Goal: Information Seeking & Learning: Check status

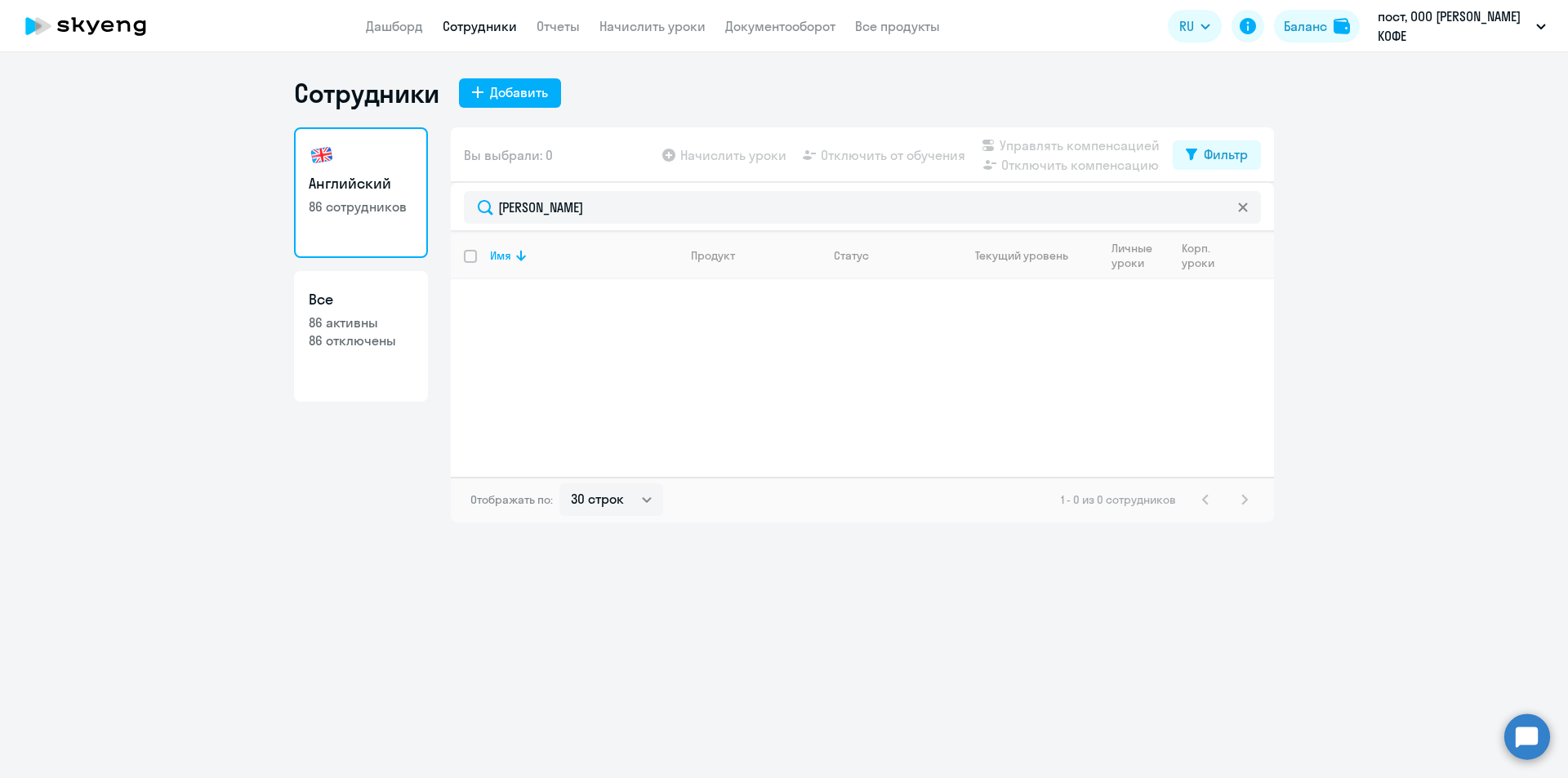
select select "30"
click at [410, 28] on link "Дашборд" at bounding box center [395, 26] width 58 height 17
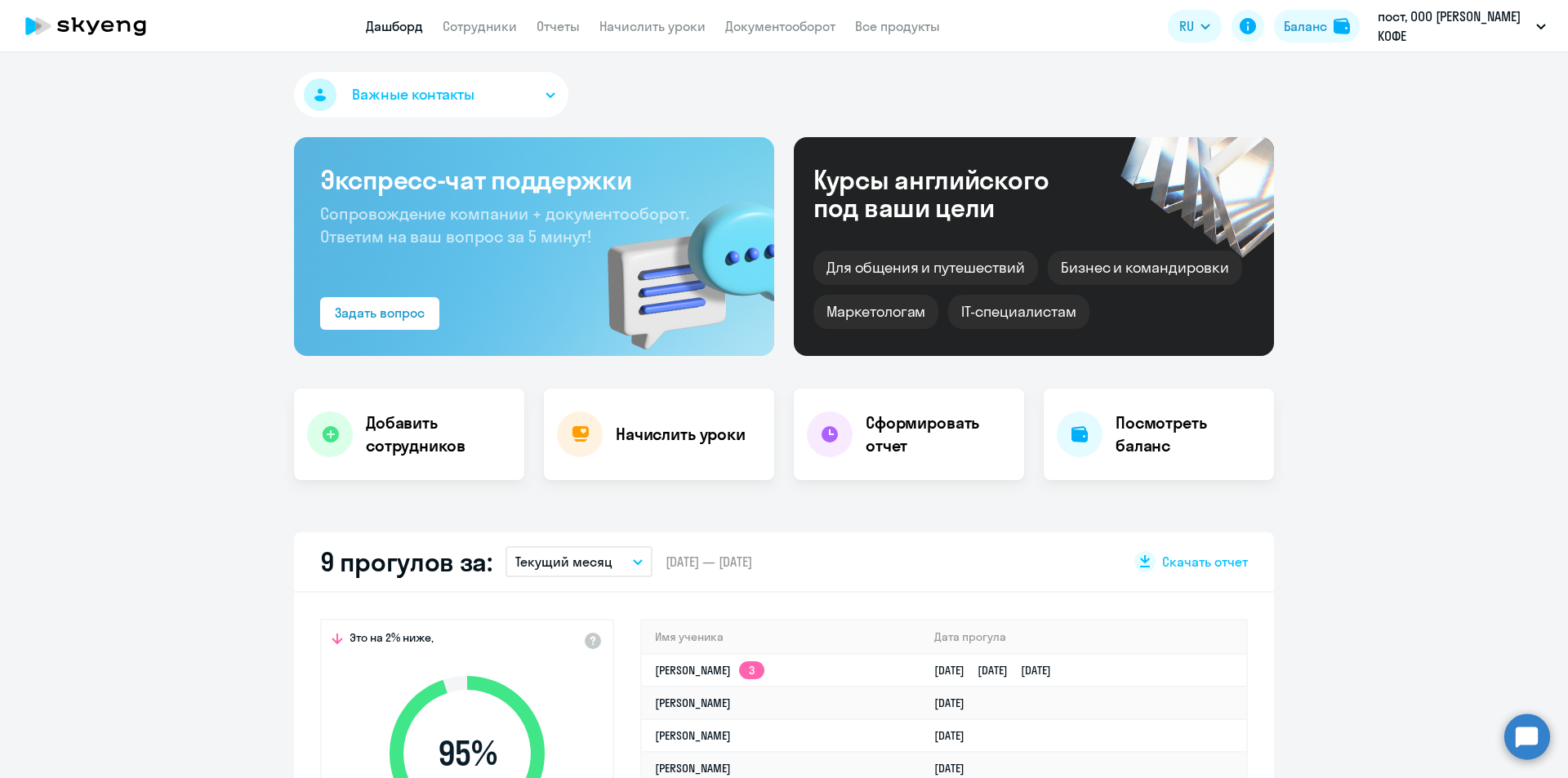
select select "30"
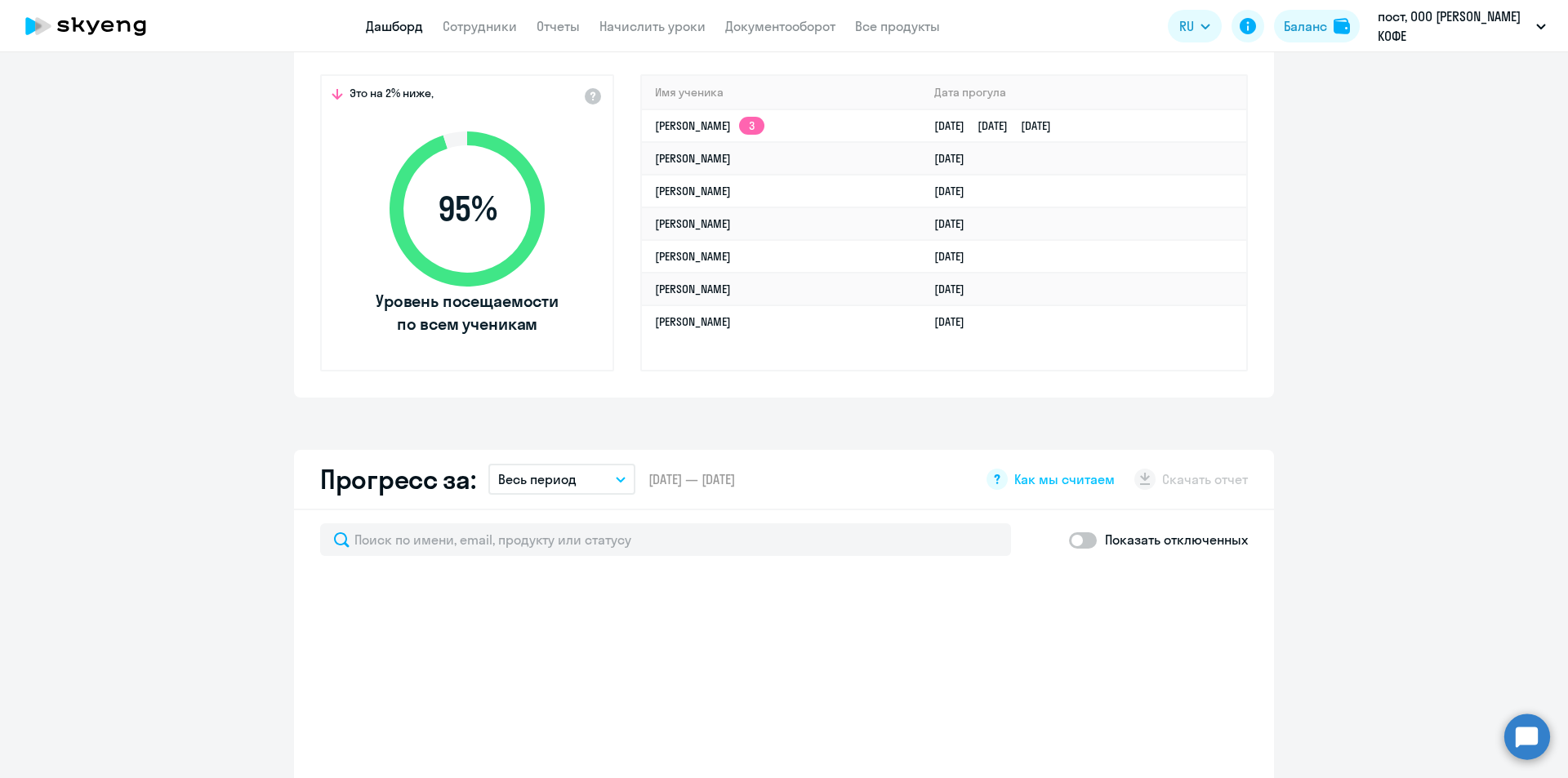
scroll to position [408, 0]
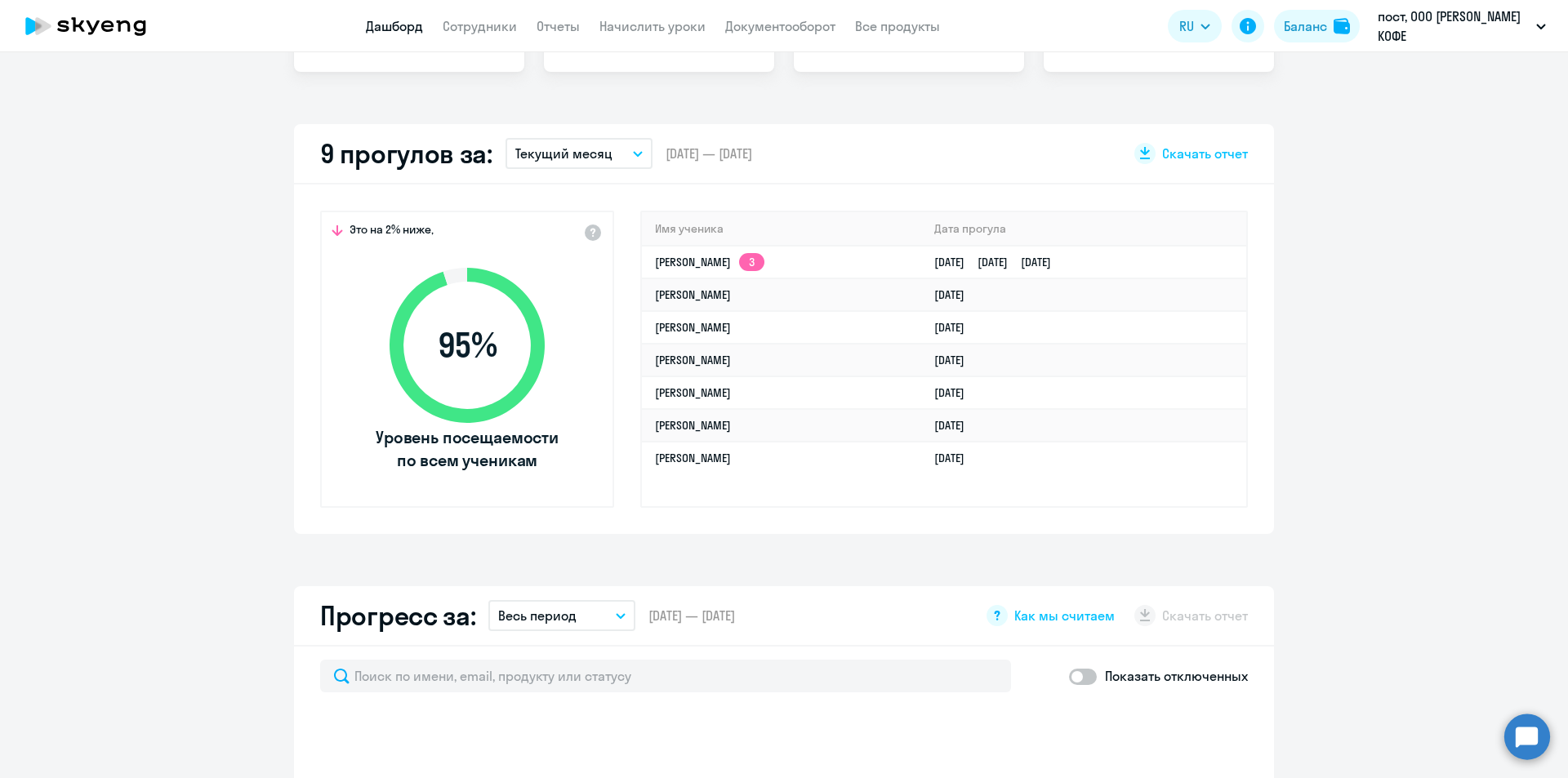
select select "30"
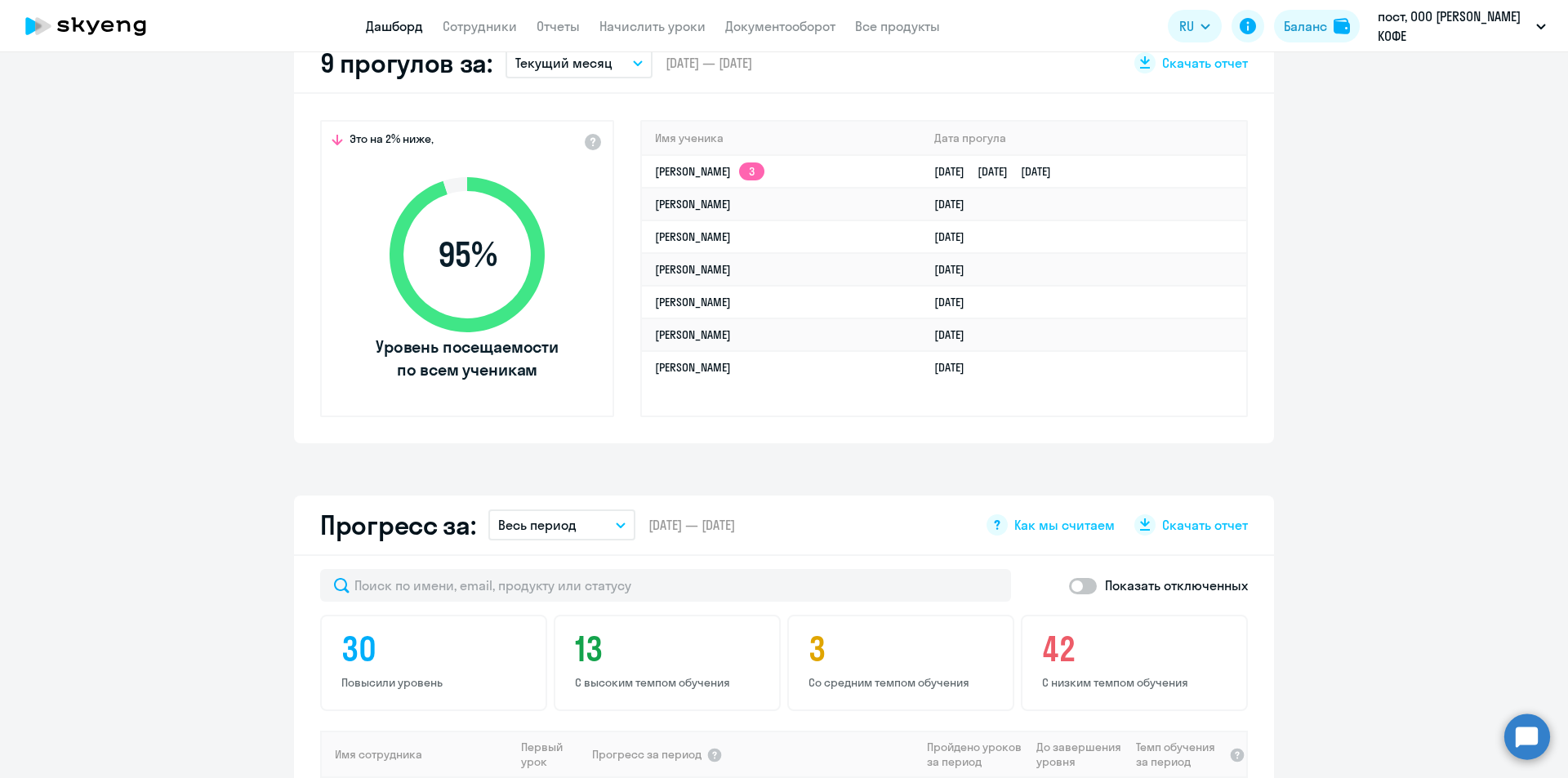
scroll to position [654, 0]
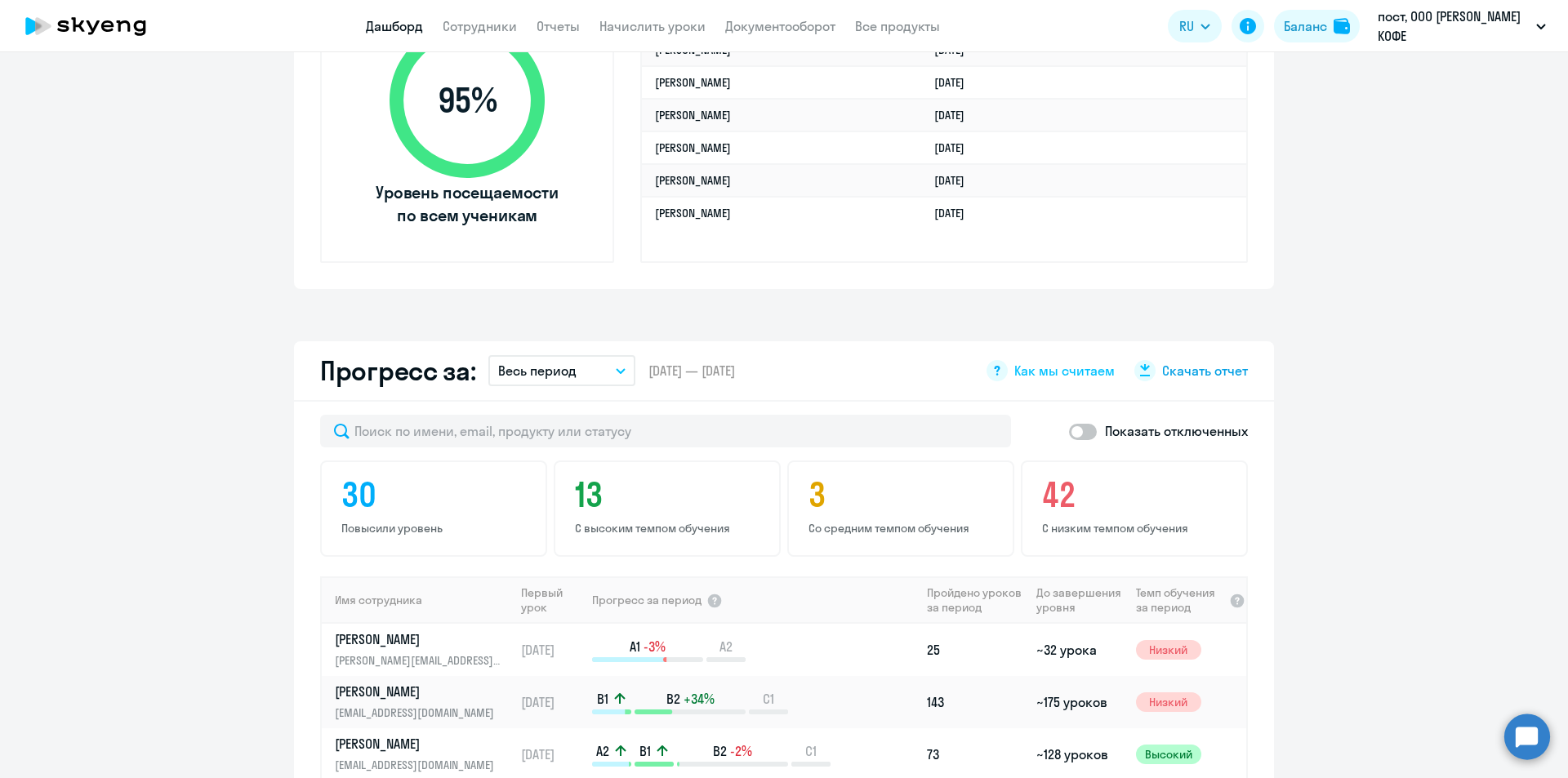
click at [1196, 370] on span "Скачать отчет" at bounding box center [1205, 370] width 85 height 18
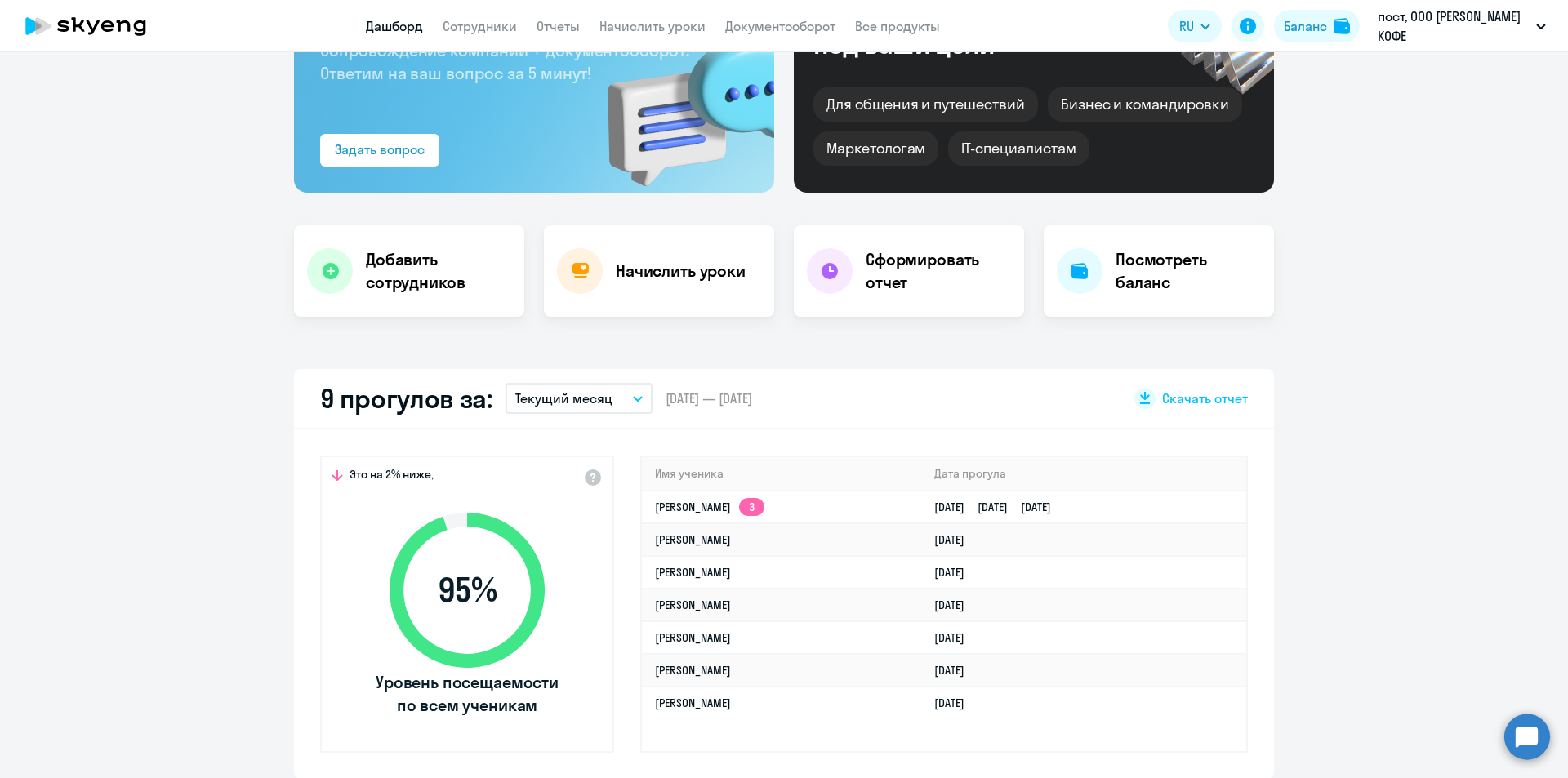
scroll to position [245, 0]
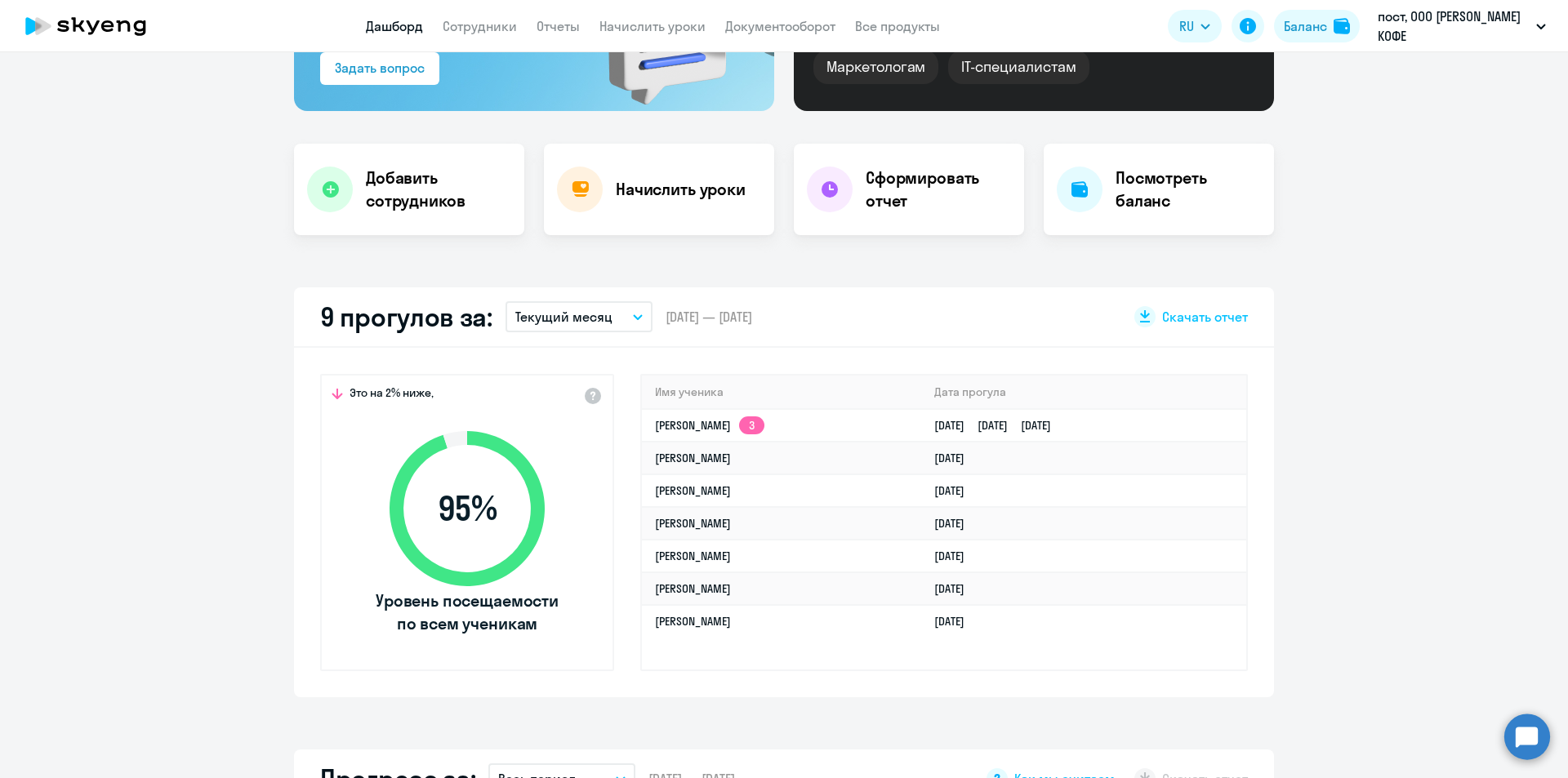
click at [532, 320] on p "Текущий месяц" at bounding box center [564, 317] width 97 height 19
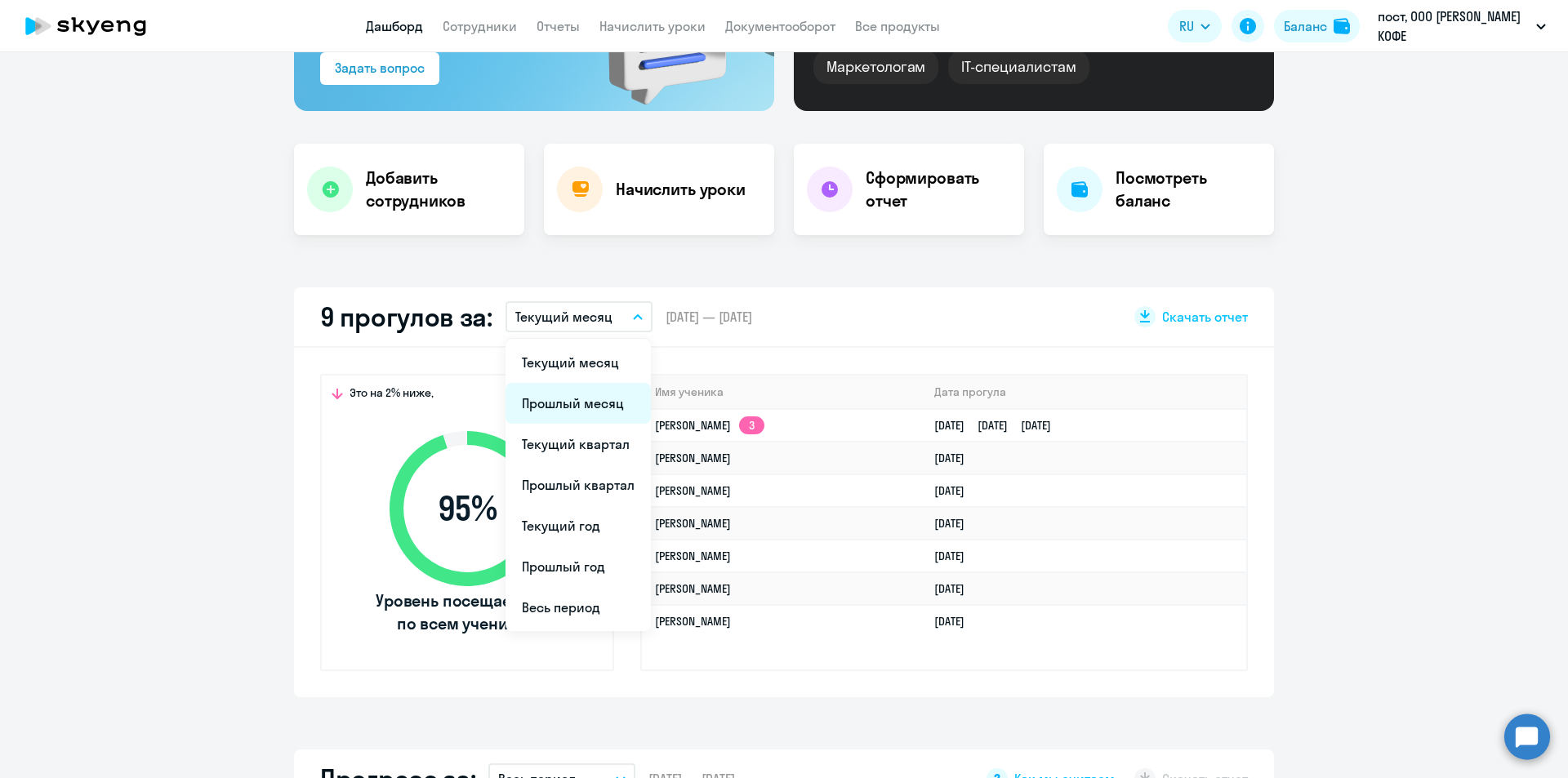
click at [553, 406] on li "Прошлый месяц" at bounding box center [578, 404] width 146 height 41
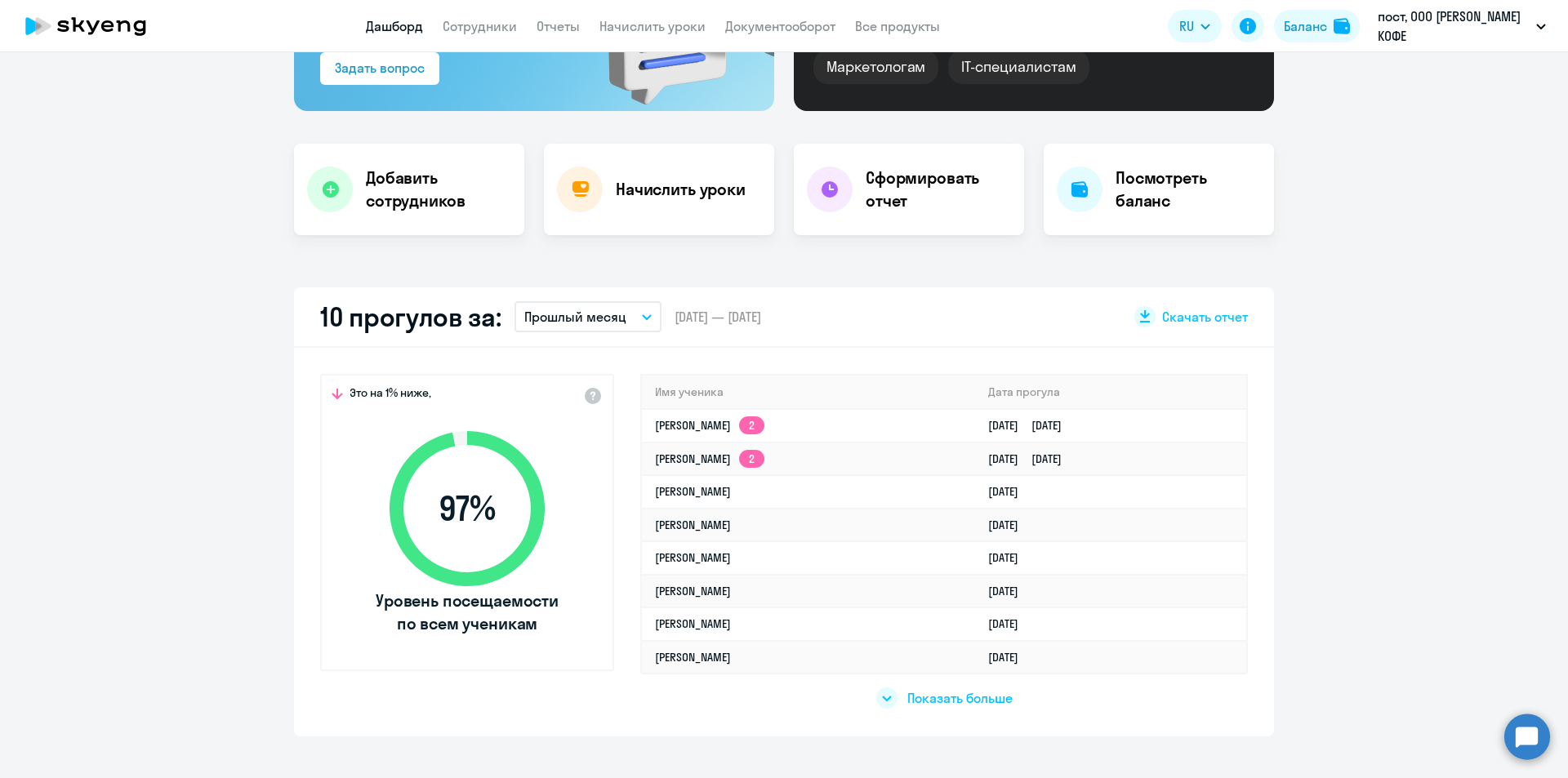
click at [567, 305] on button "Прошлый месяц" at bounding box center [588, 317] width 147 height 31
select select "30"
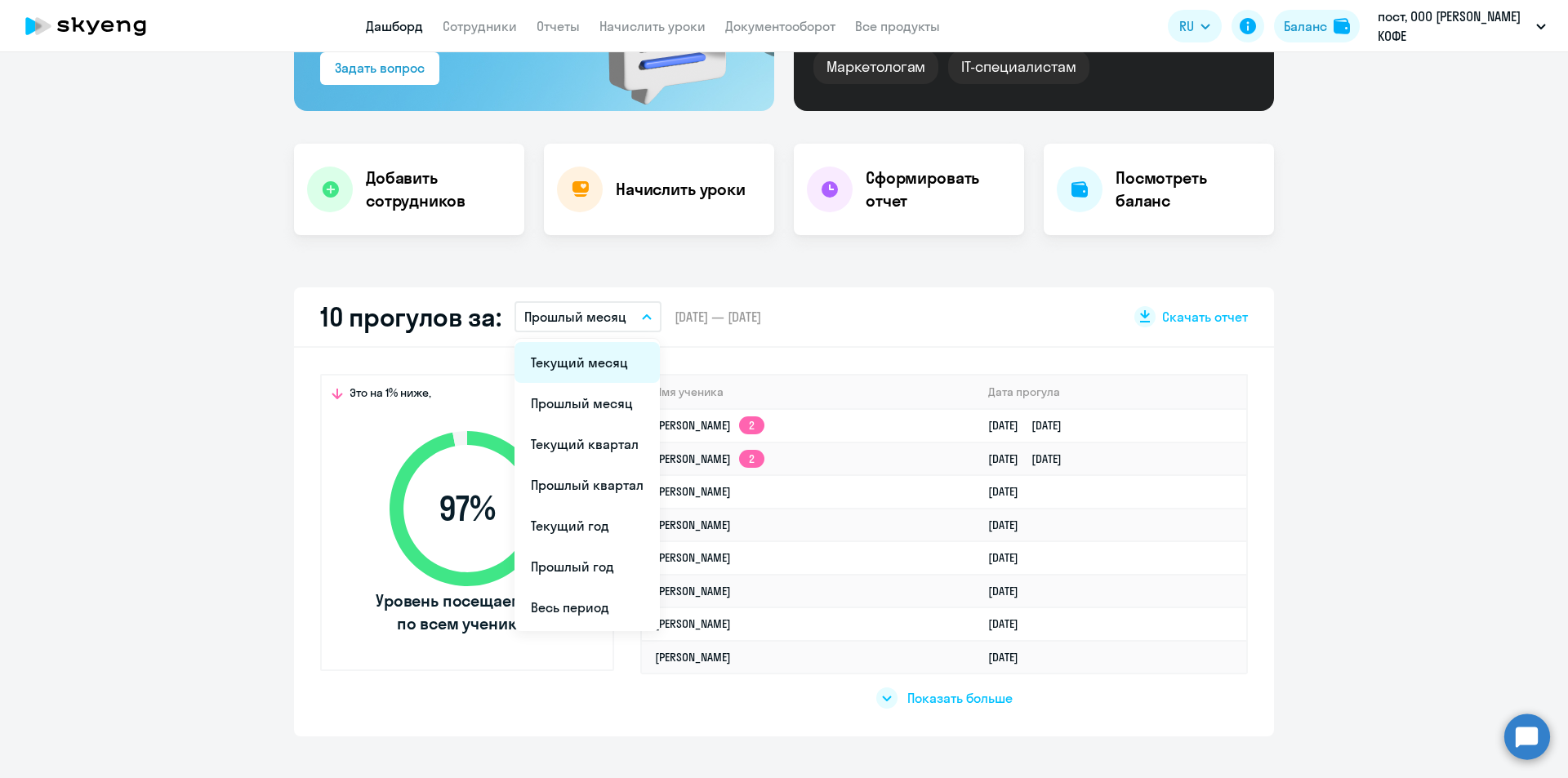
click at [567, 364] on li "Текущий месяц" at bounding box center [587, 363] width 146 height 41
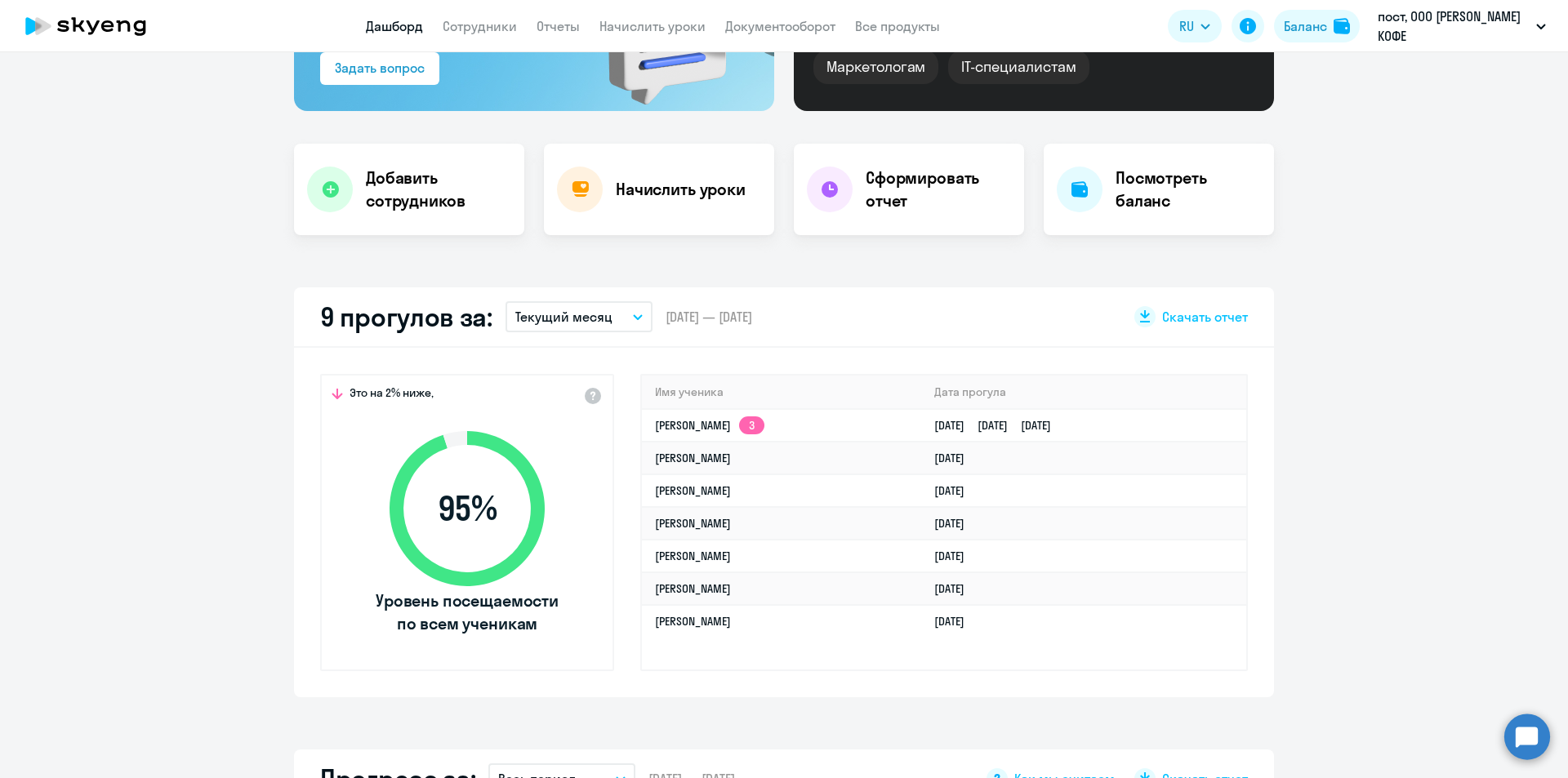
click at [602, 343] on div "9 прогулов за: Текущий месяц Текущий месяц Прошлый месяц Текущий квартал Прошлы…" at bounding box center [784, 318] width 980 height 60
click at [581, 331] on button "Текущий месяц" at bounding box center [579, 317] width 147 height 31
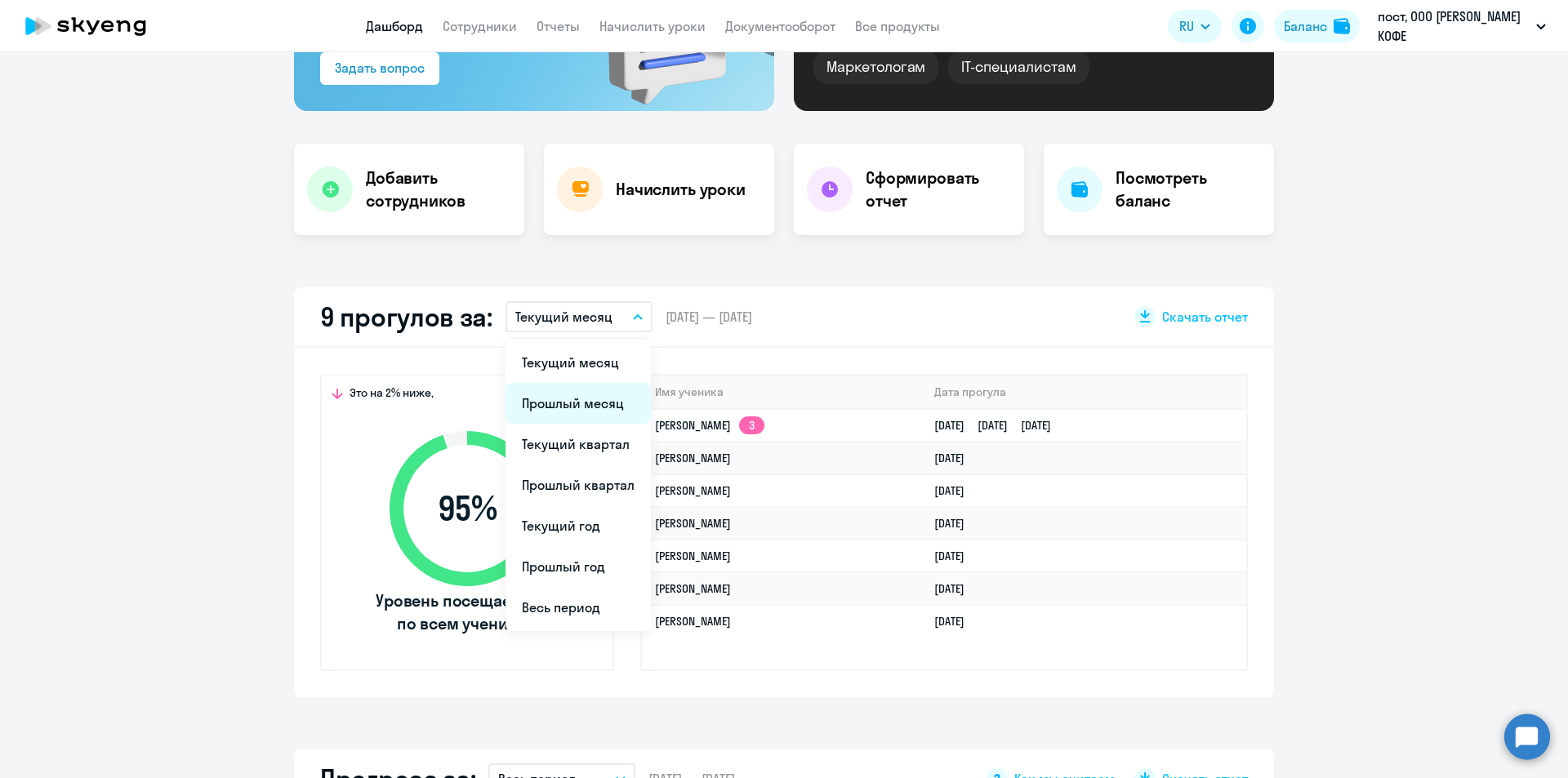
click at [589, 406] on li "Прошлый месяц" at bounding box center [578, 404] width 146 height 41
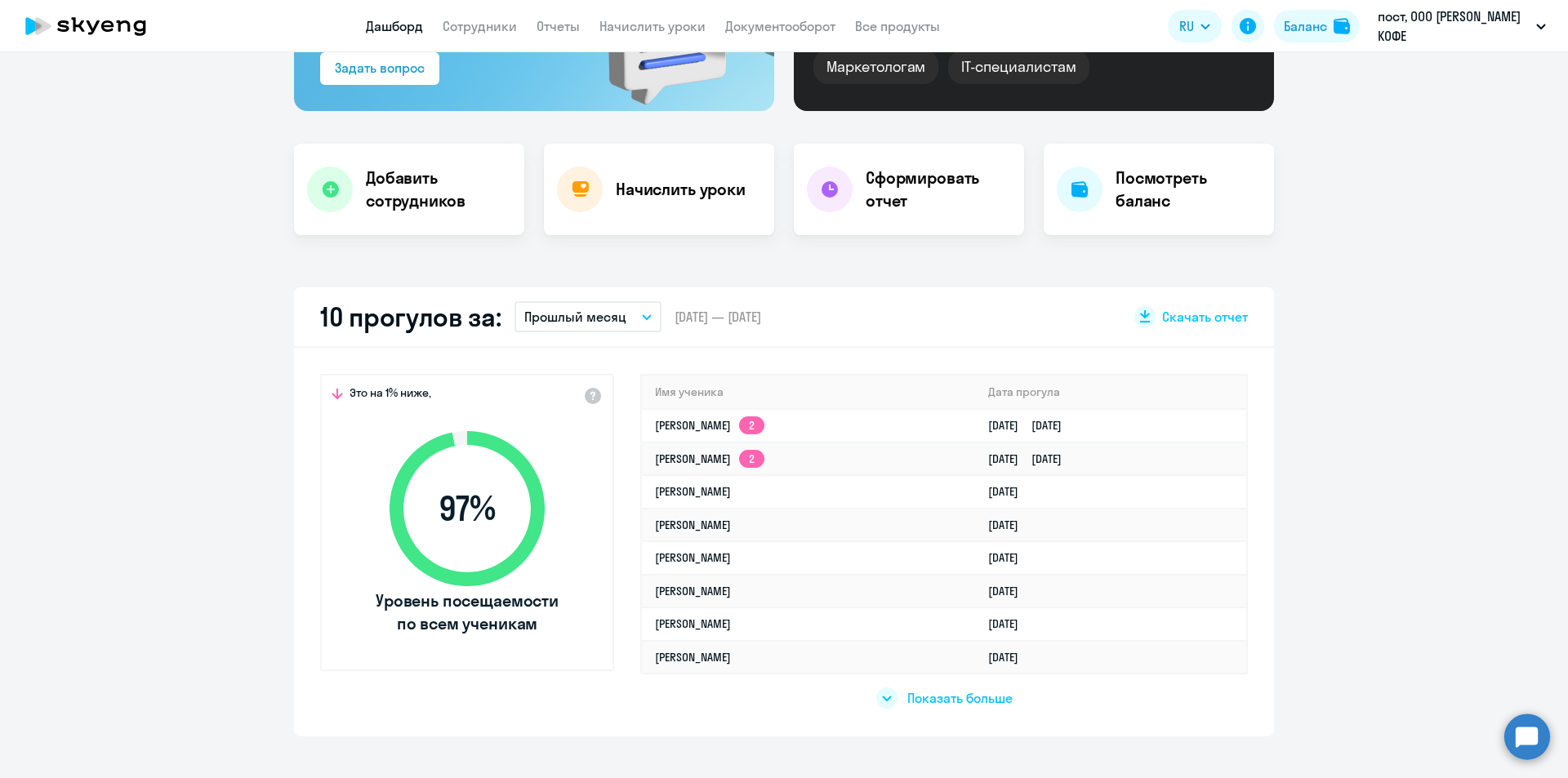
click at [586, 328] on button "Прошлый месяц" at bounding box center [588, 317] width 147 height 31
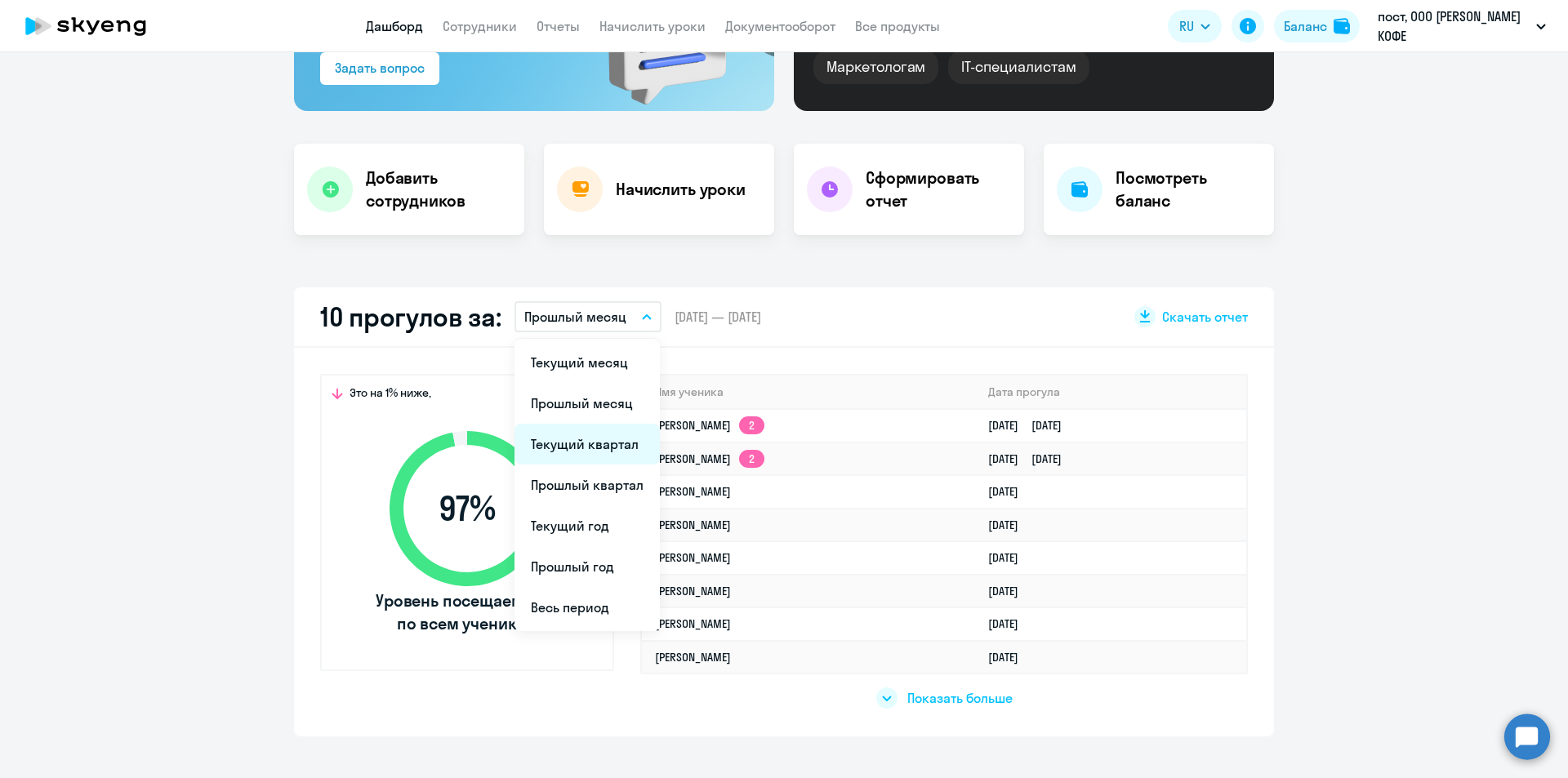
click at [594, 432] on li "Текущий квартал" at bounding box center [587, 445] width 146 height 41
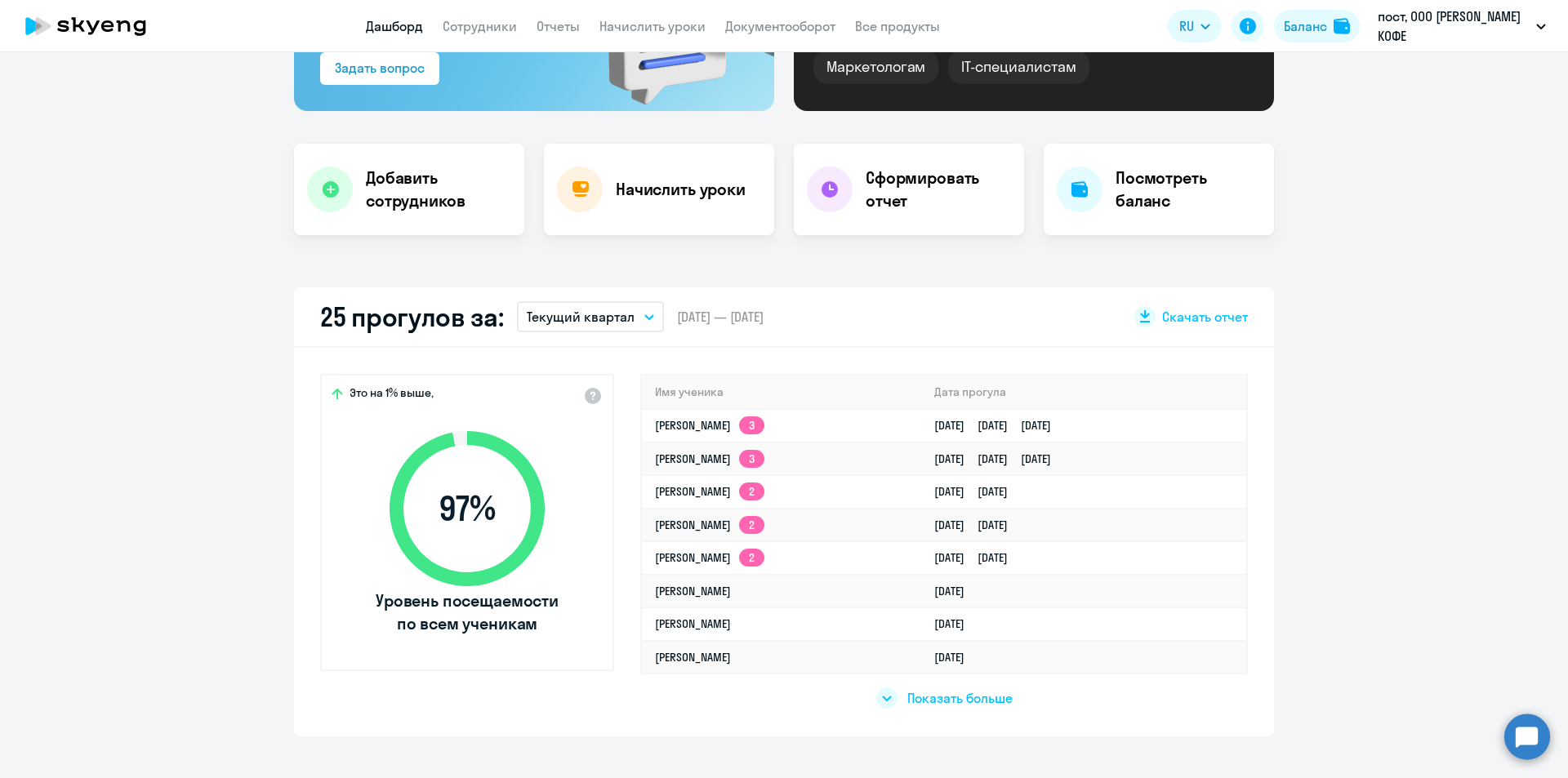
click at [593, 318] on p "Текущий квартал" at bounding box center [580, 317] width 108 height 19
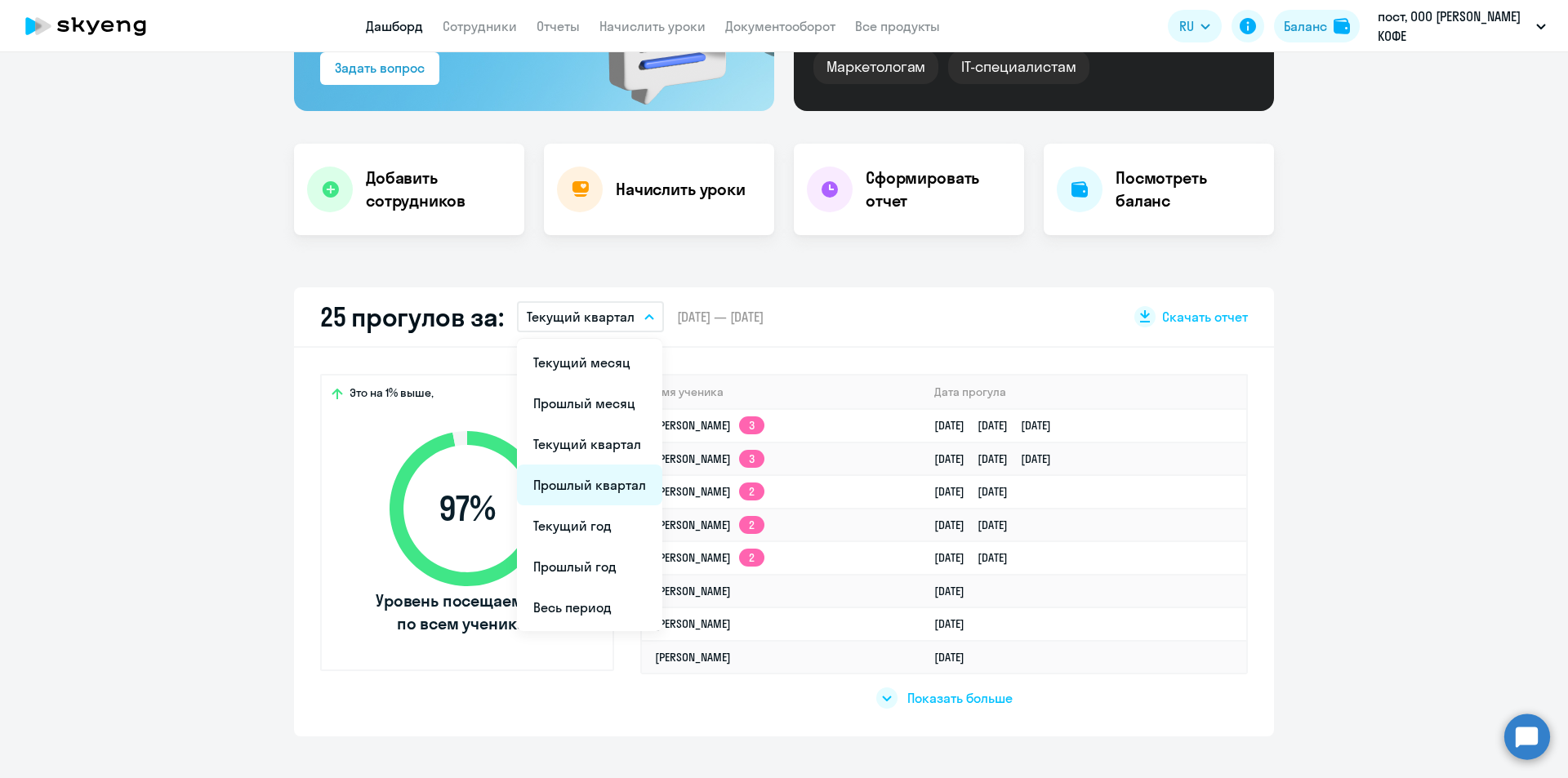
click at [559, 479] on li "Прошлый квартал" at bounding box center [590, 486] width 146 height 41
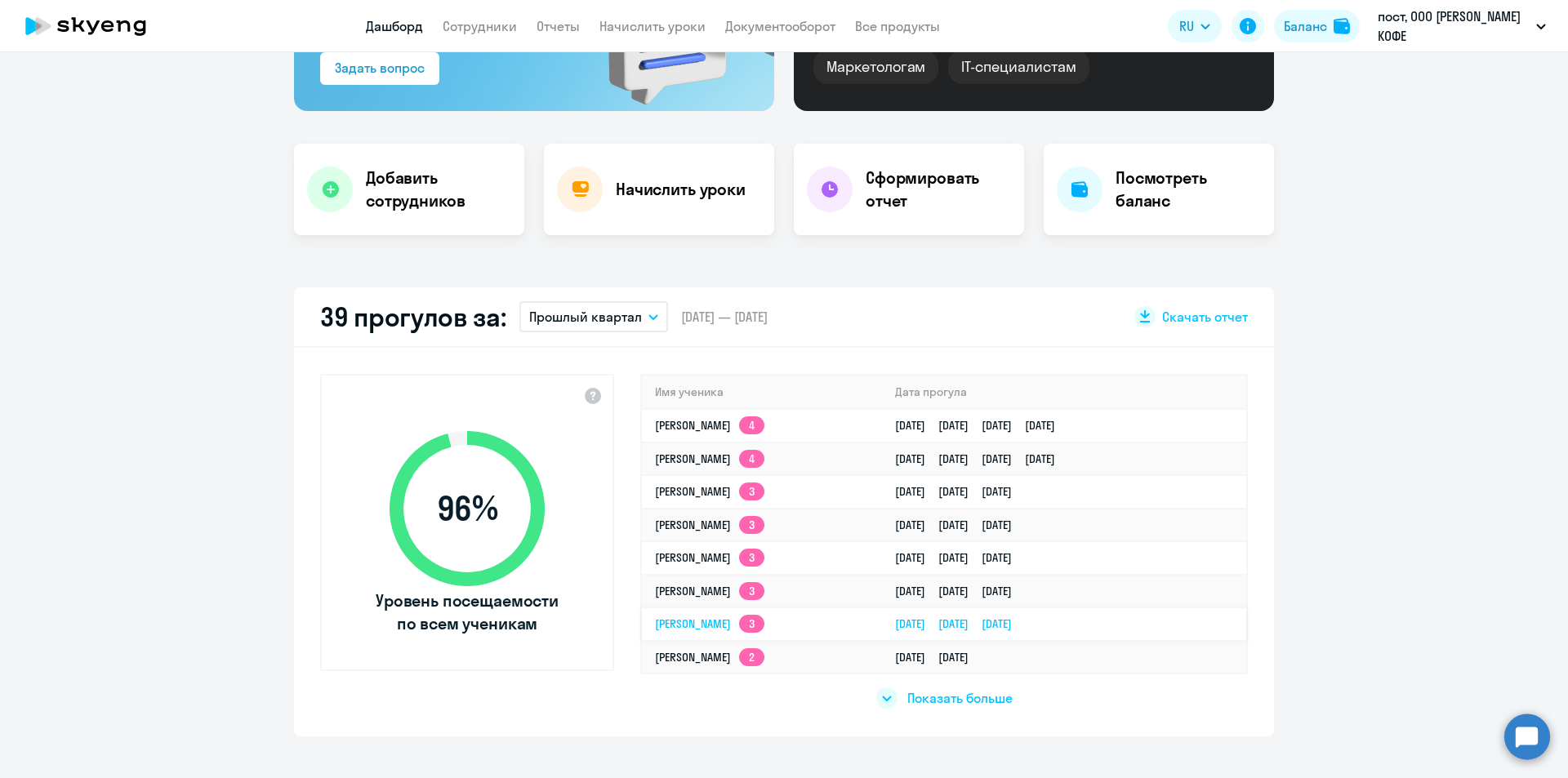
scroll to position [327, 0]
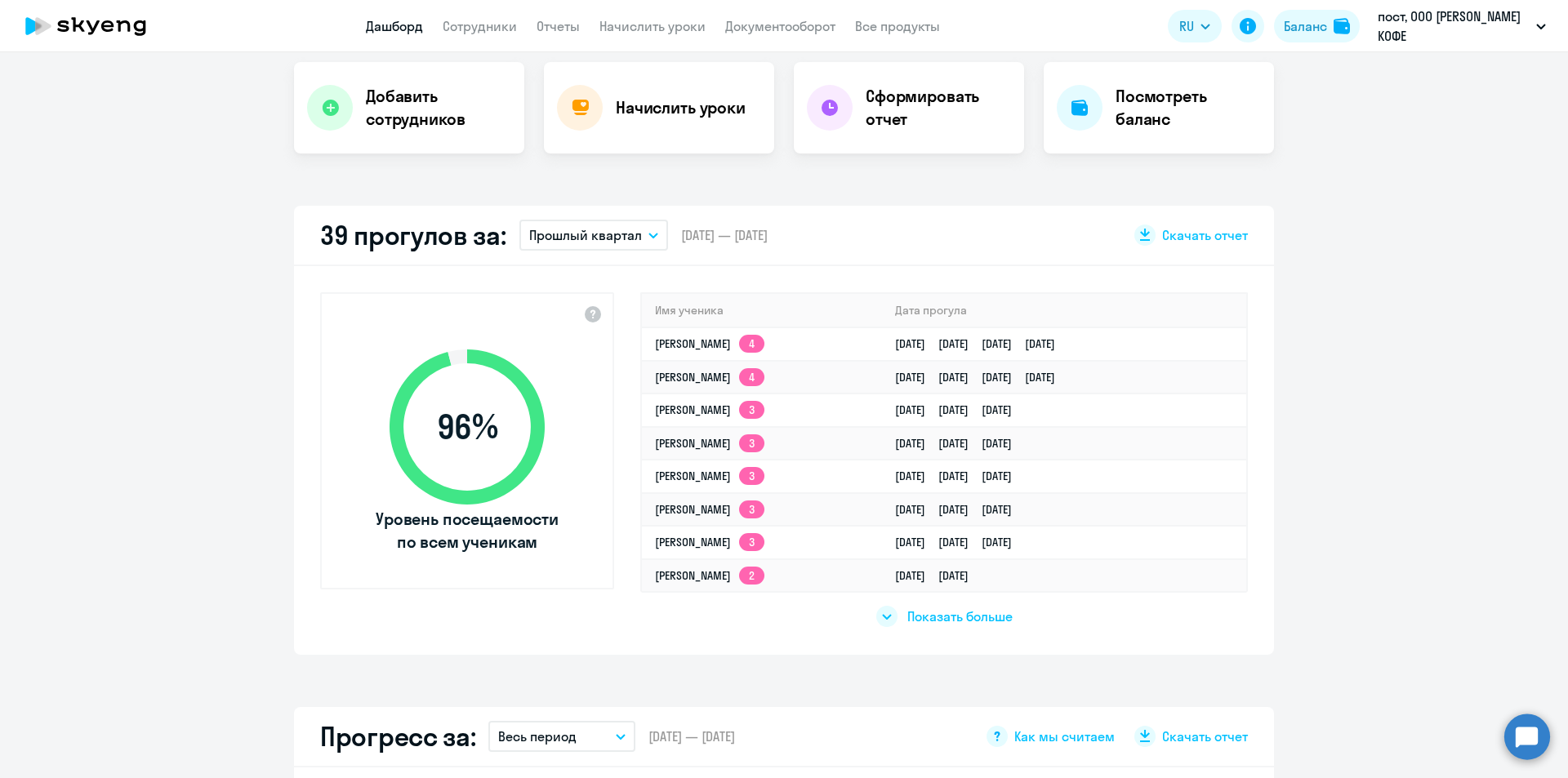
click at [1009, 612] on div "Показать больше" at bounding box center [944, 610] width 608 height 37
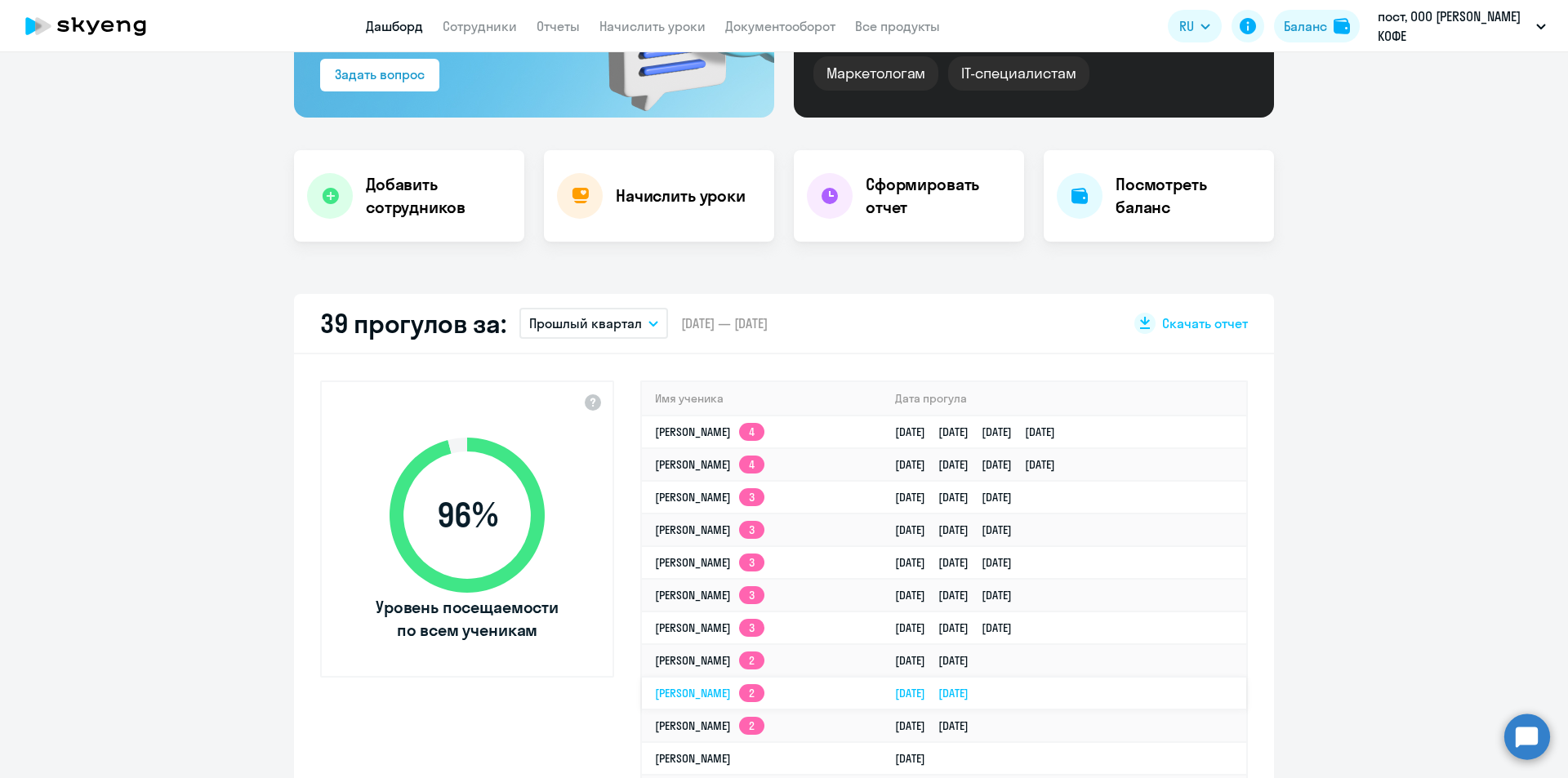
scroll to position [163, 0]
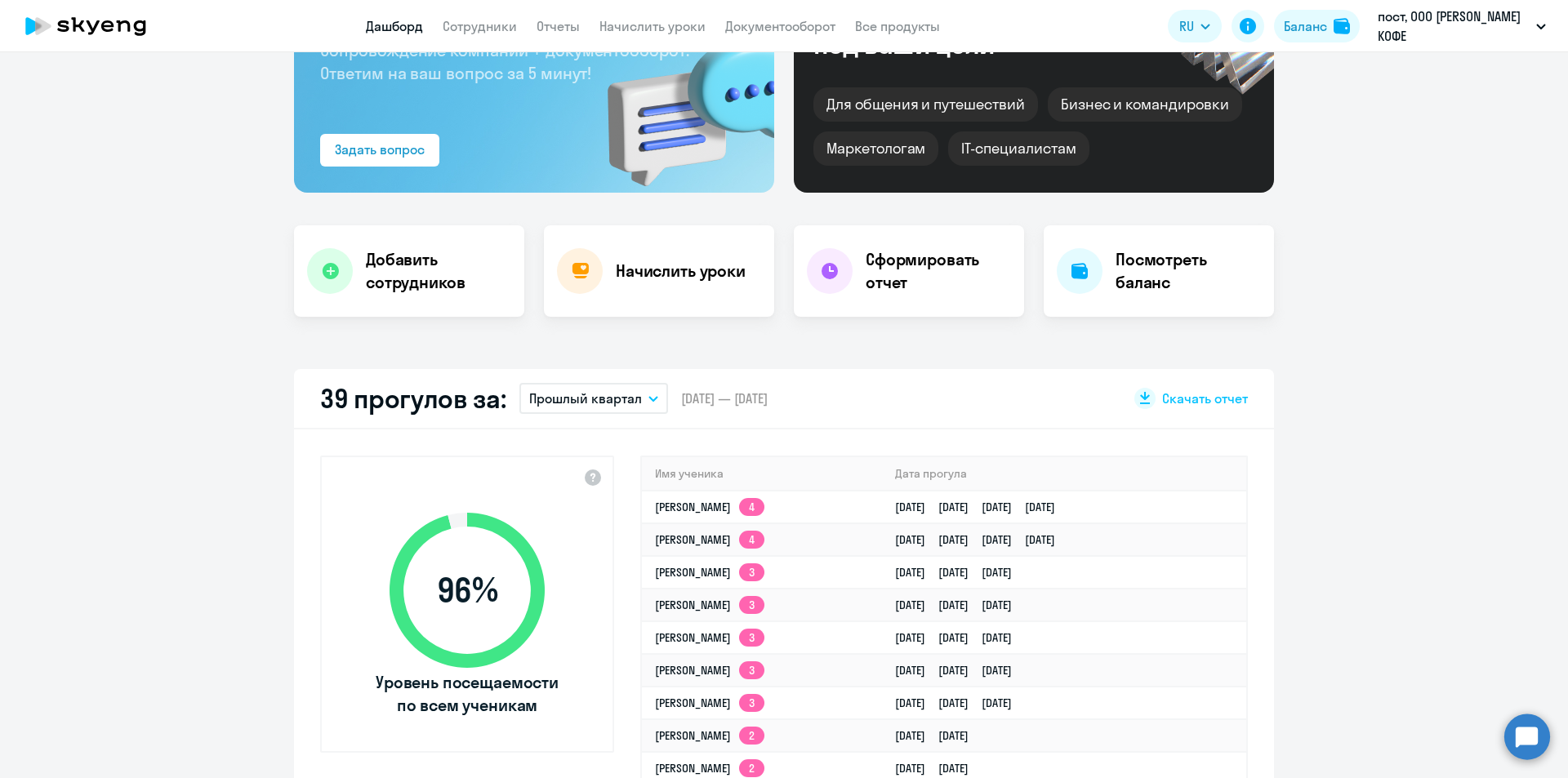
click at [594, 406] on p "Прошлый квартал" at bounding box center [585, 398] width 112 height 19
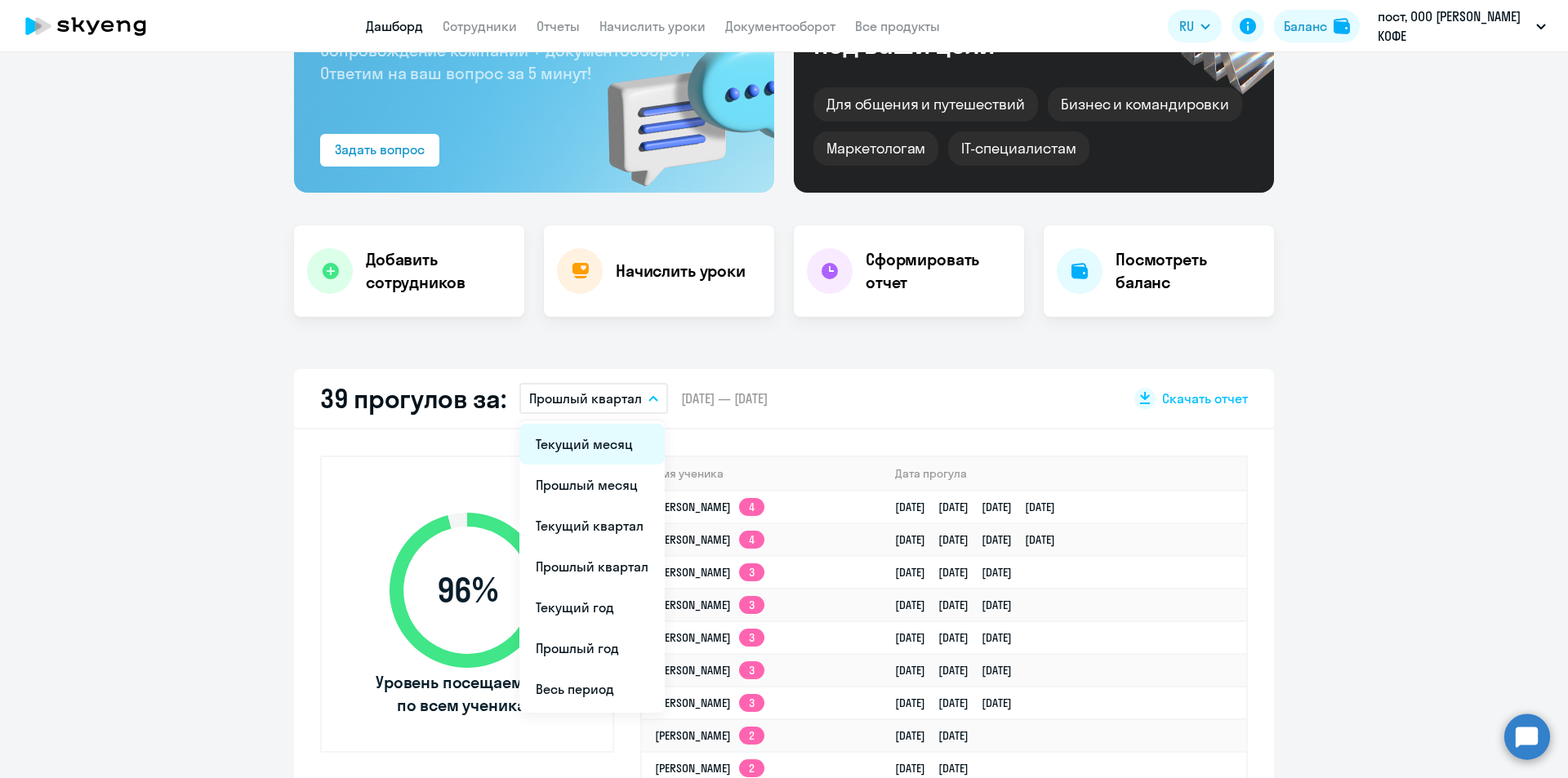
click at [588, 424] on li "Текущий месяц" at bounding box center [592, 445] width 146 height 41
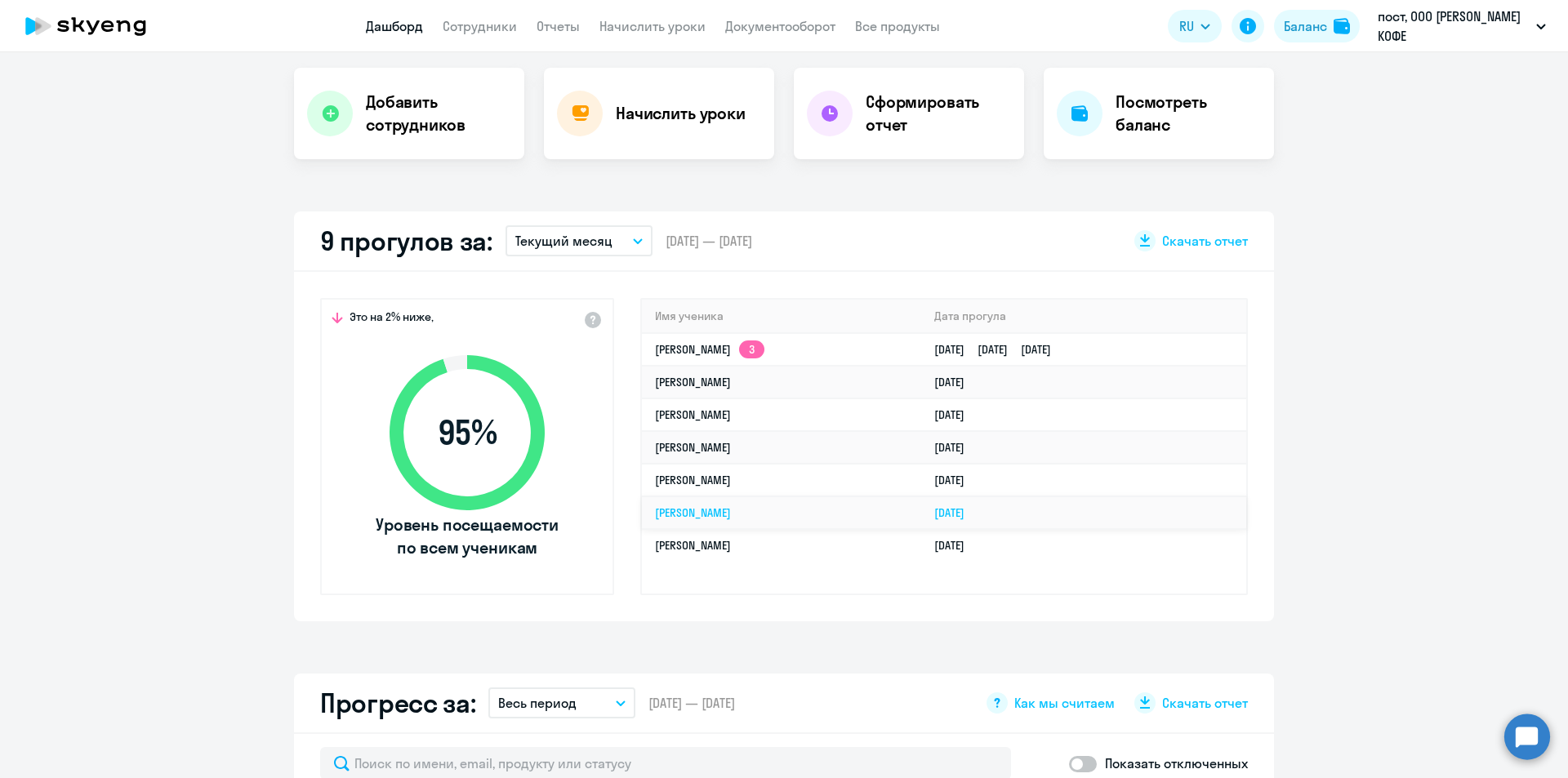
scroll to position [327, 0]
